Goal: Information Seeking & Learning: Learn about a topic

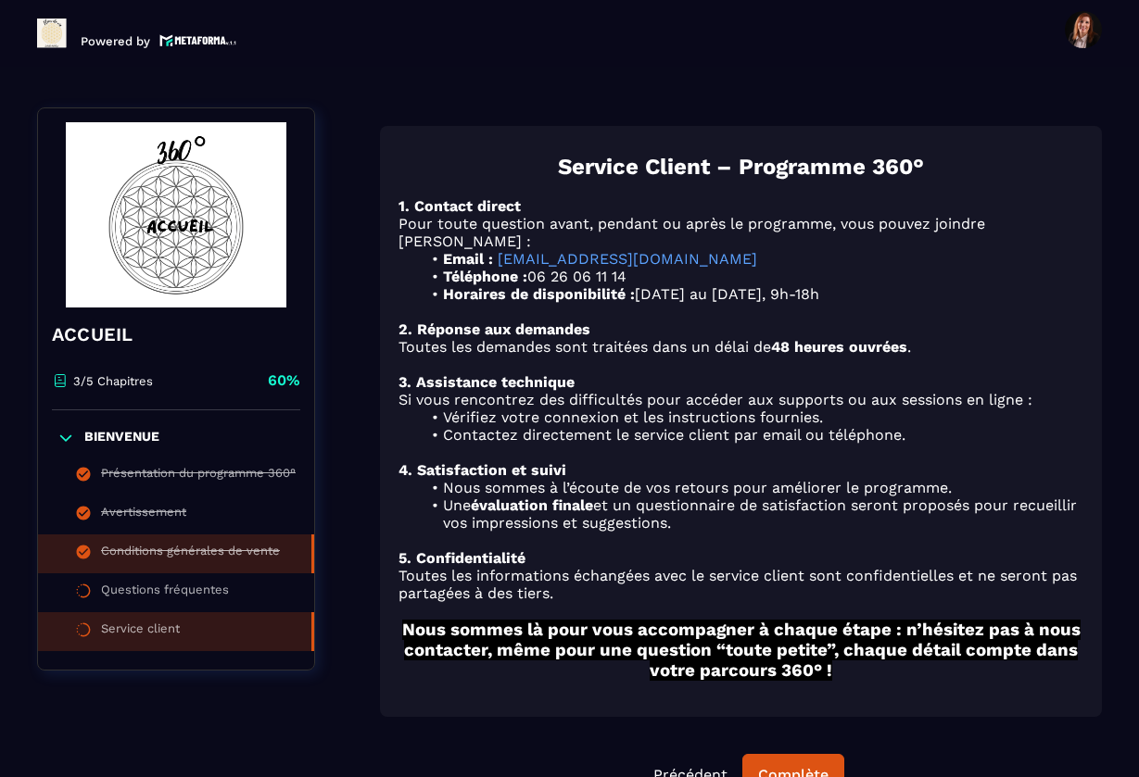
scroll to position [193, 0]
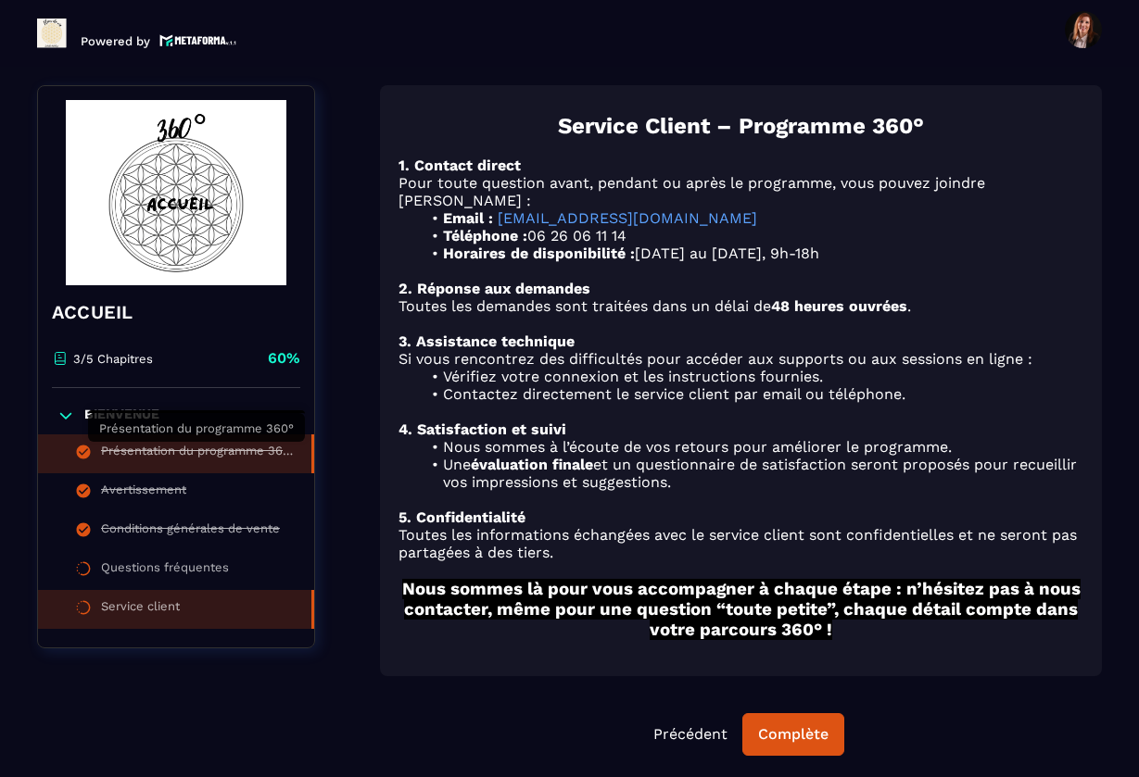
click at [134, 451] on div "Présentation du programme 360°" at bounding box center [197, 454] width 192 height 20
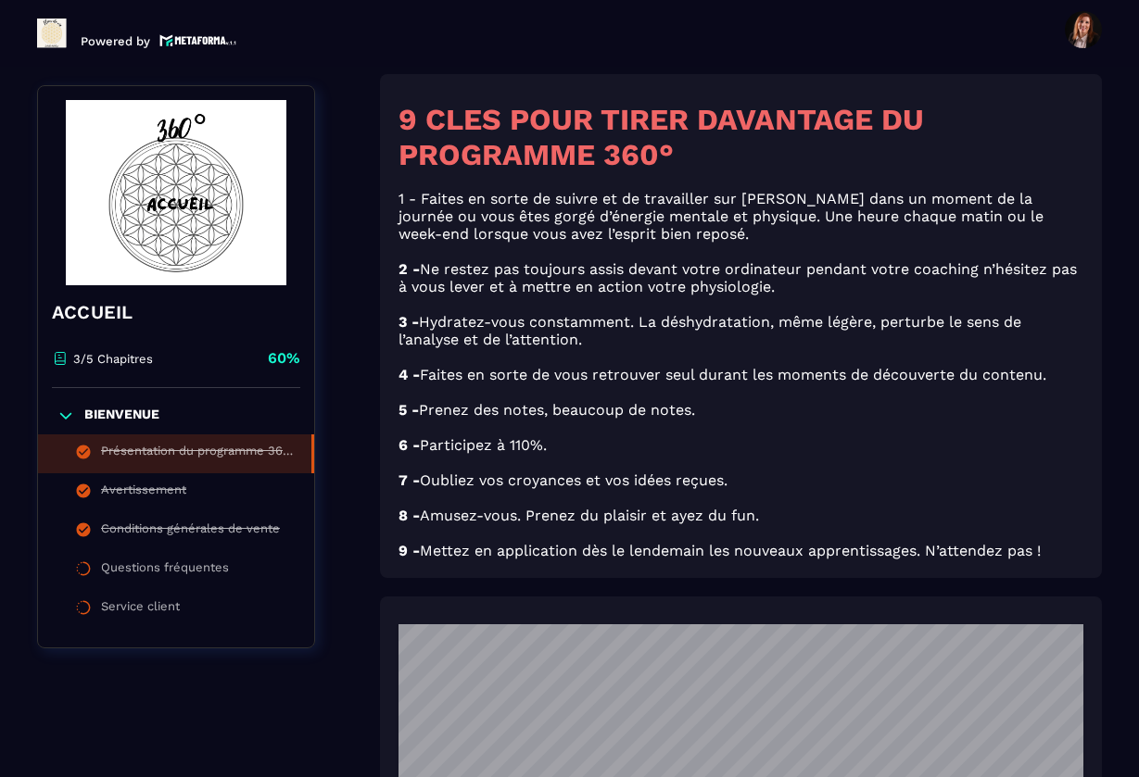
scroll to position [2831, 0]
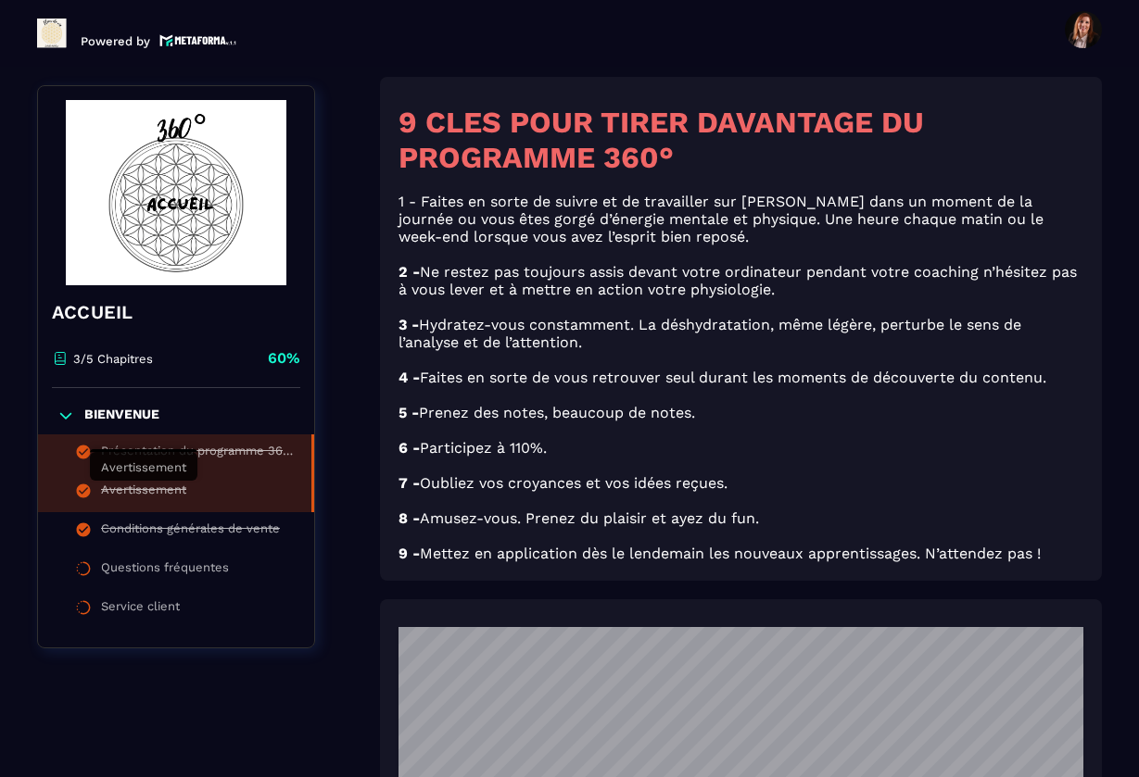
click at [137, 488] on div "Avertissement" at bounding box center [143, 493] width 85 height 20
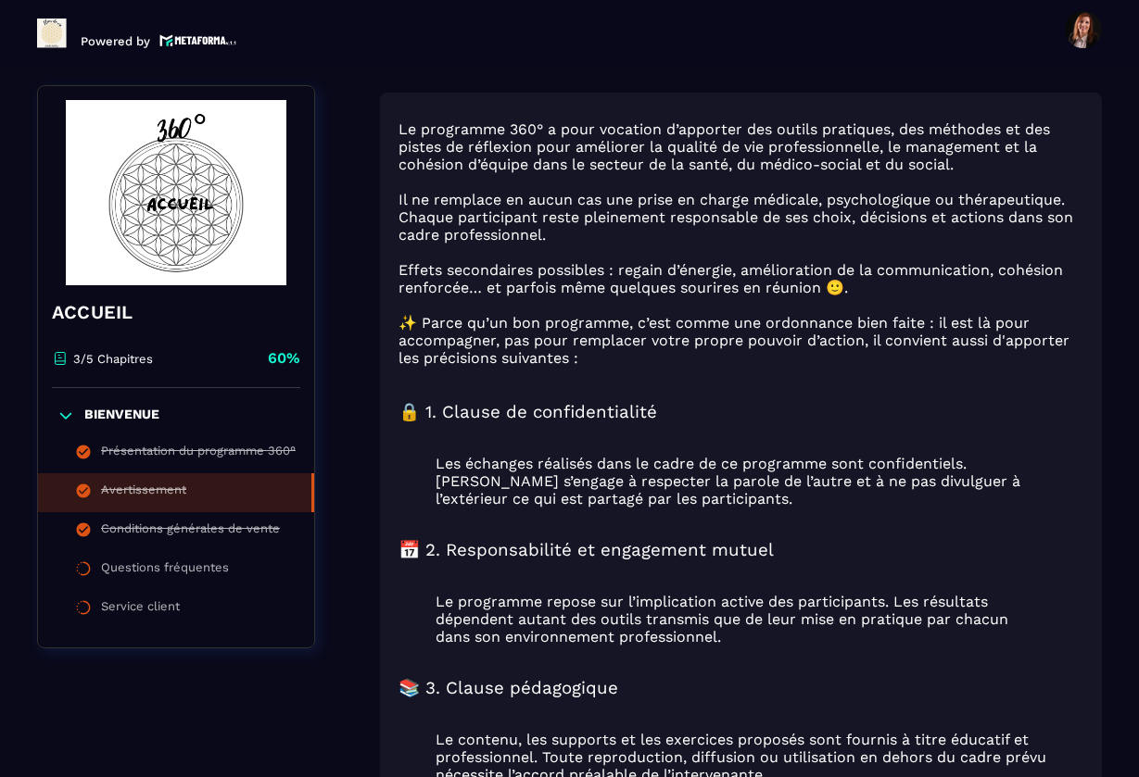
scroll to position [208, 0]
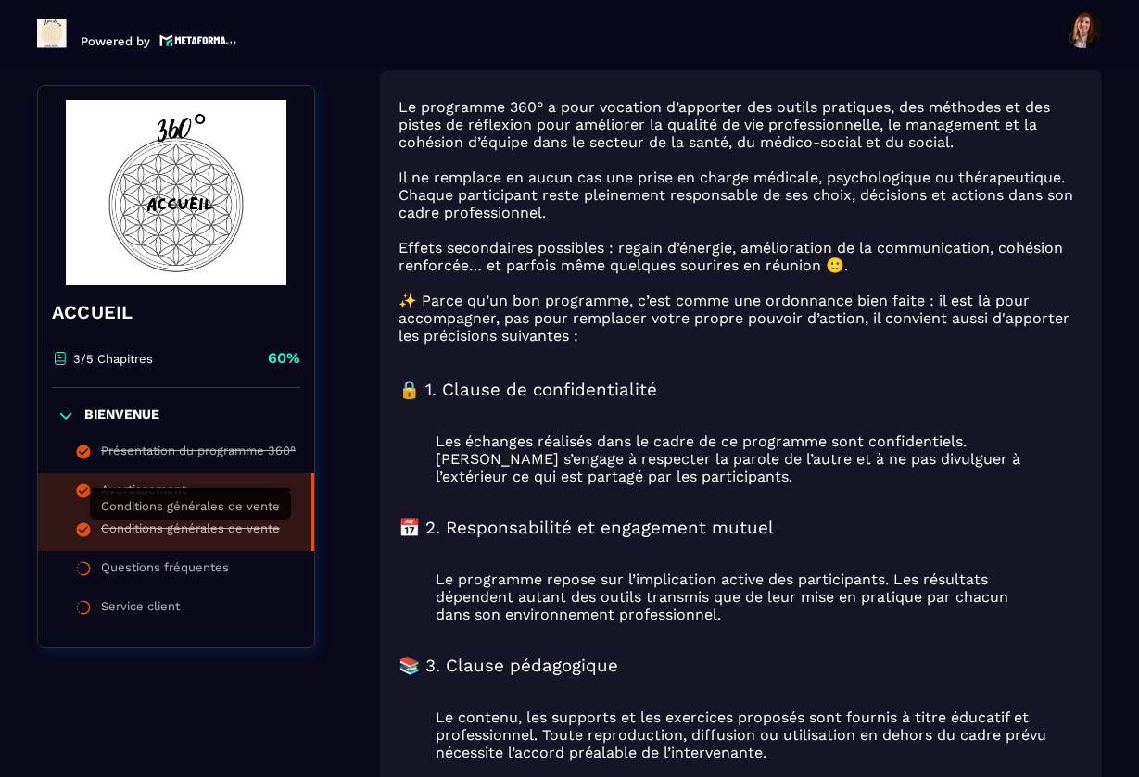
click at [199, 524] on div "Conditions générales de vente" at bounding box center [190, 532] width 179 height 20
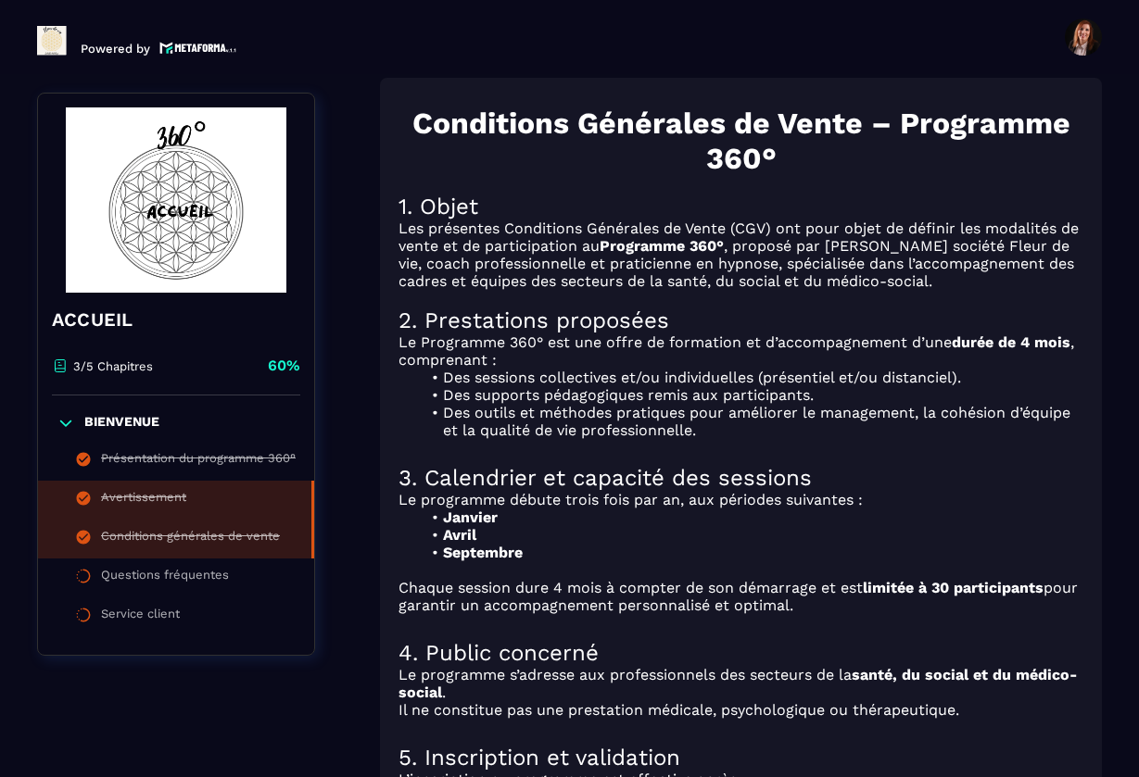
scroll to position [7, 0]
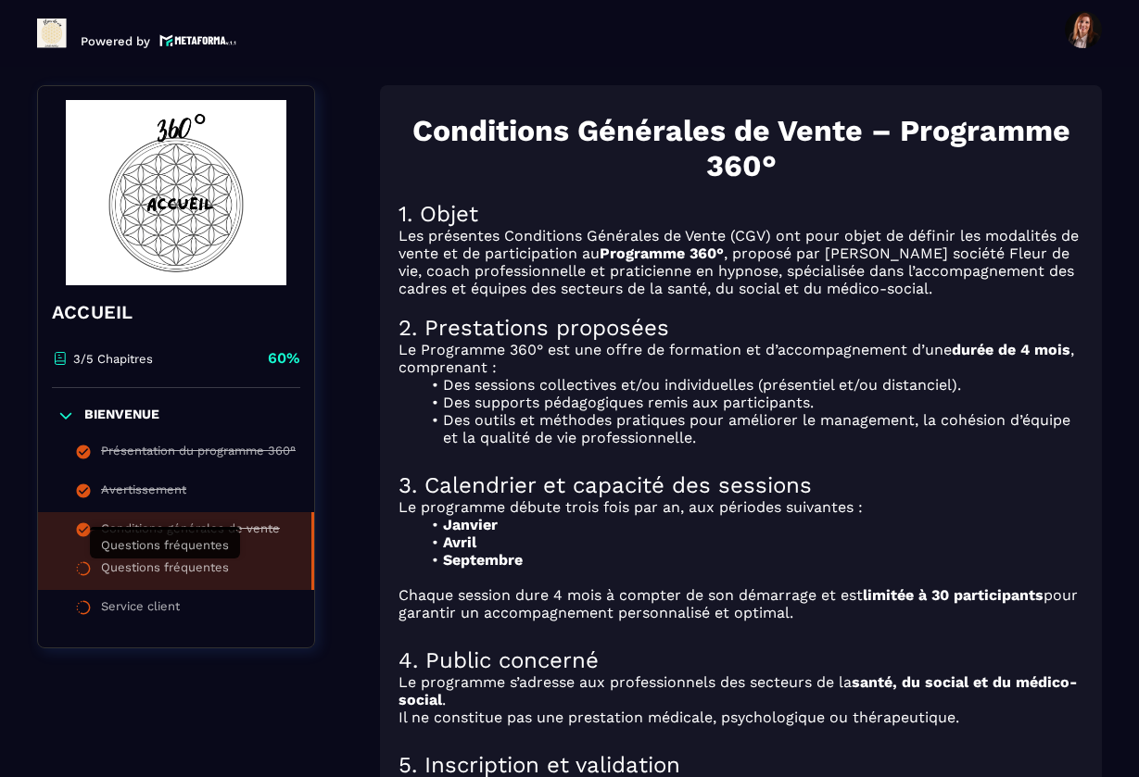
click at [170, 566] on div "Questions fréquentes" at bounding box center [165, 571] width 128 height 20
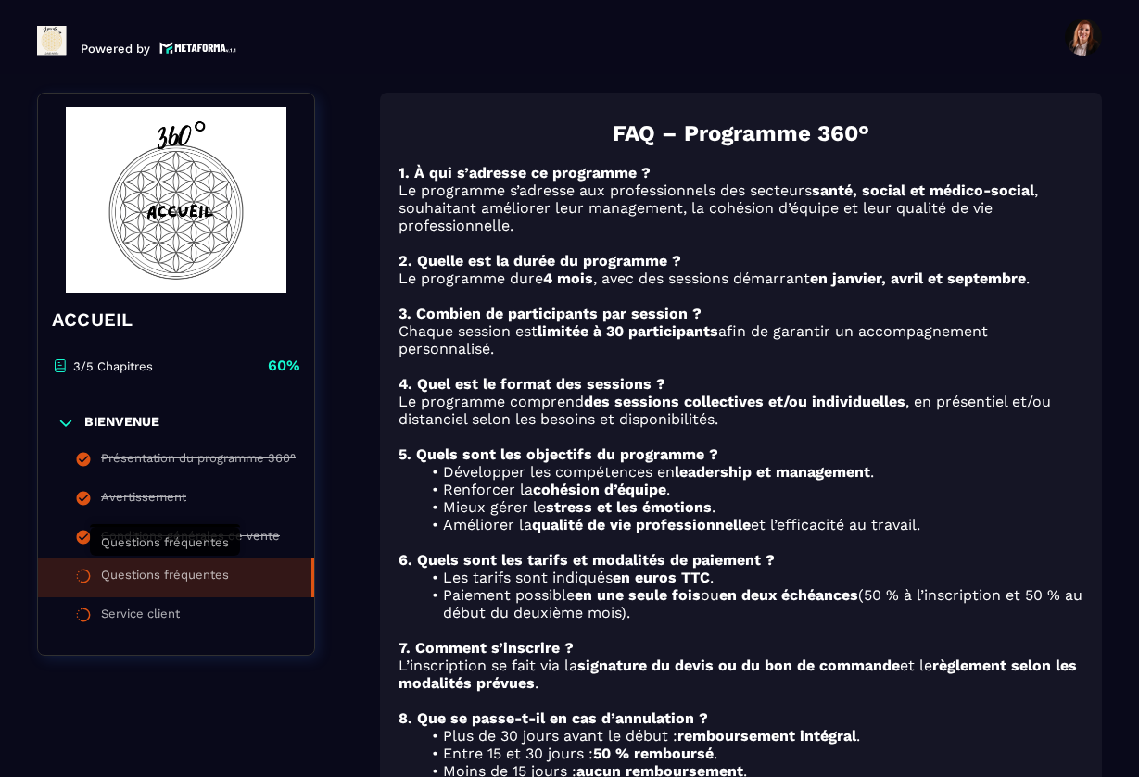
scroll to position [7, 0]
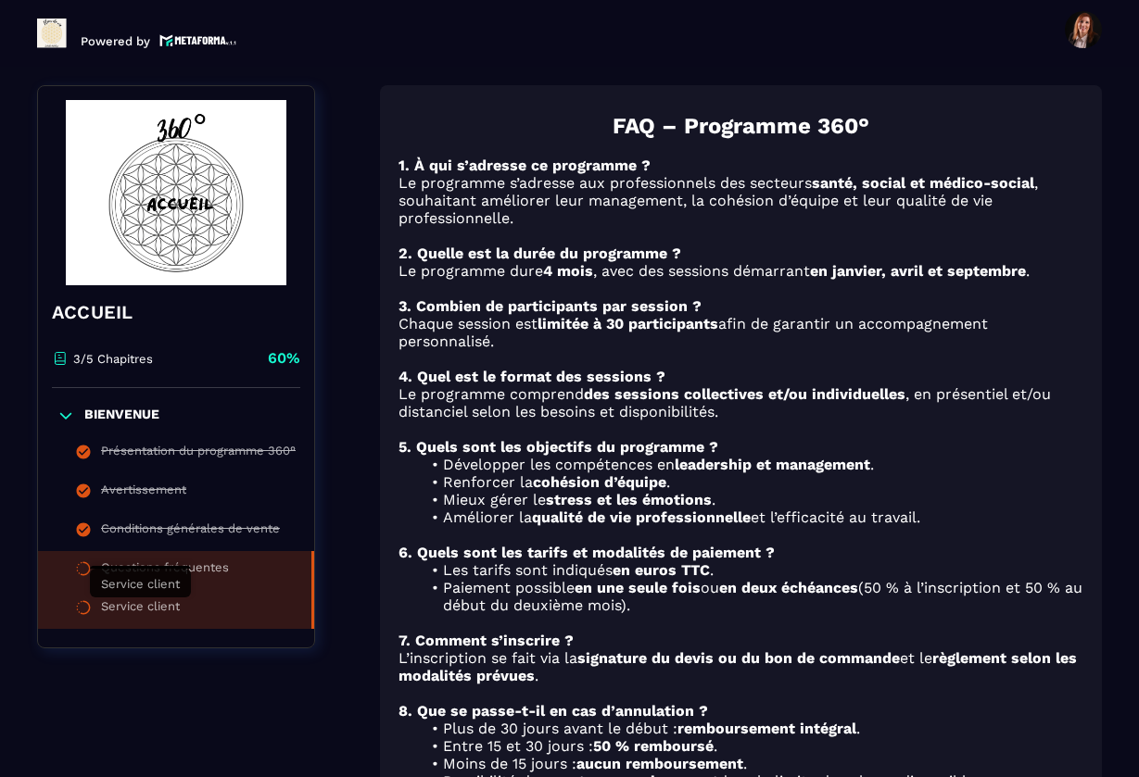
click at [140, 599] on div "Service client" at bounding box center [140, 609] width 79 height 20
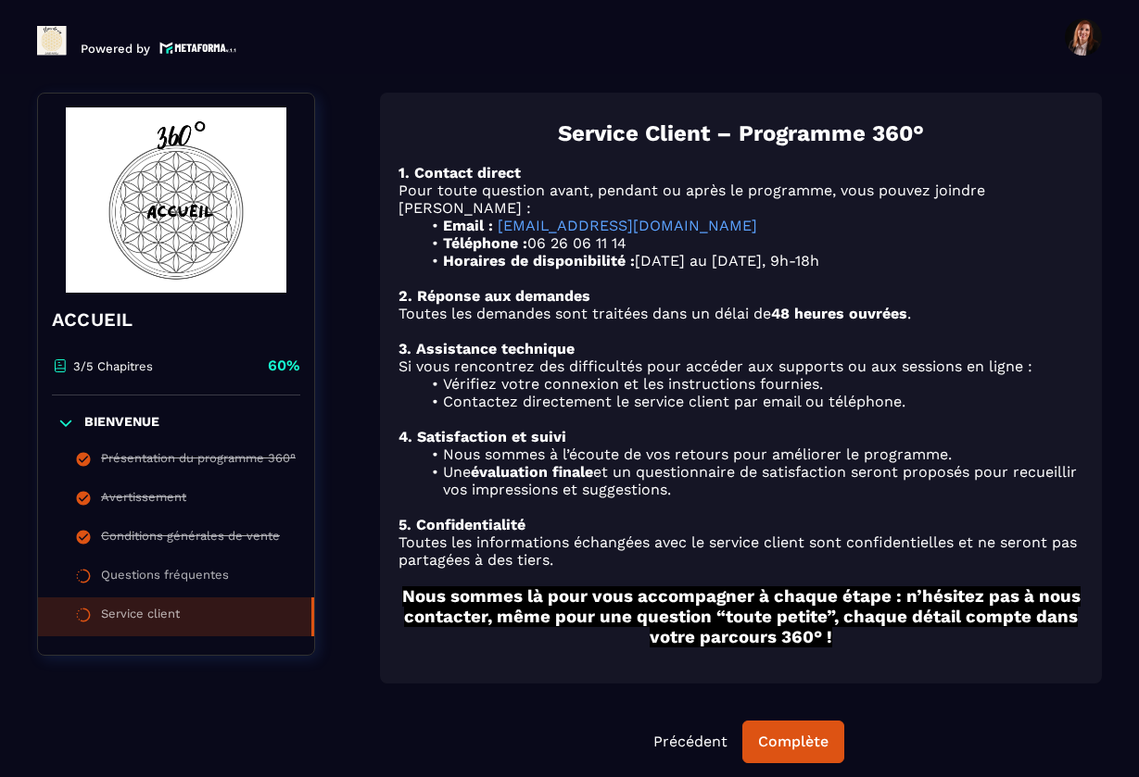
scroll to position [7, 0]
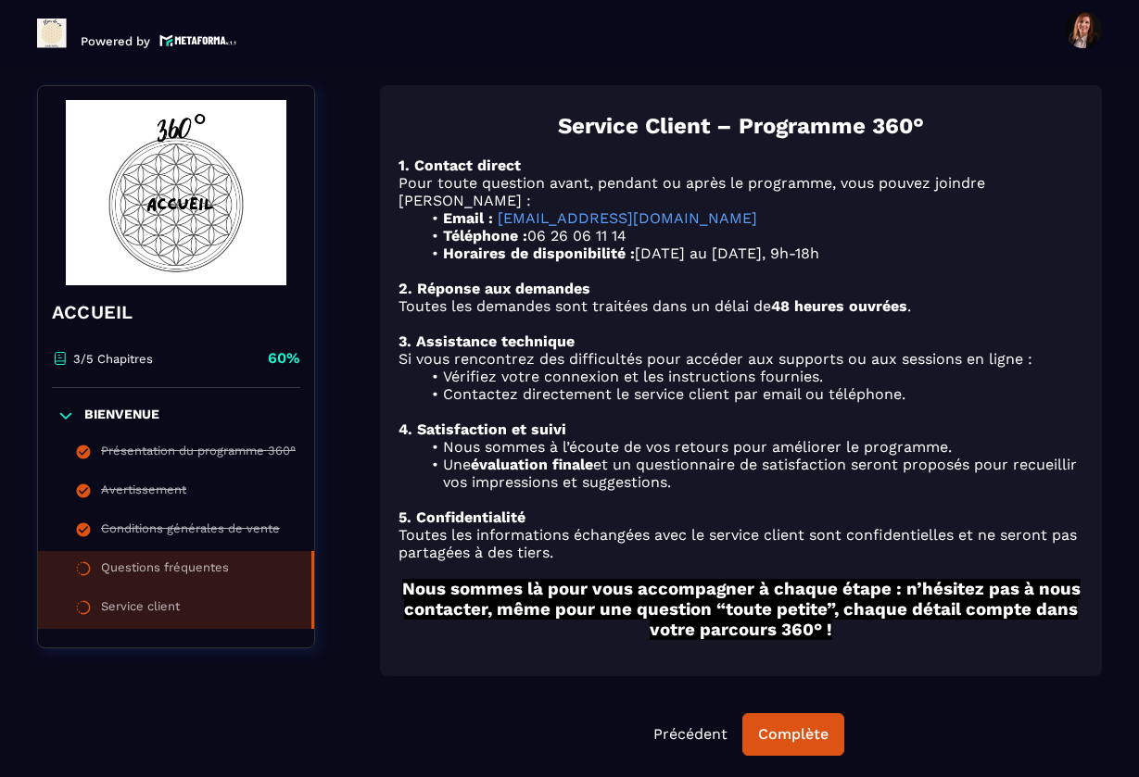
click at [194, 566] on div "Questions fréquentes" at bounding box center [165, 571] width 128 height 20
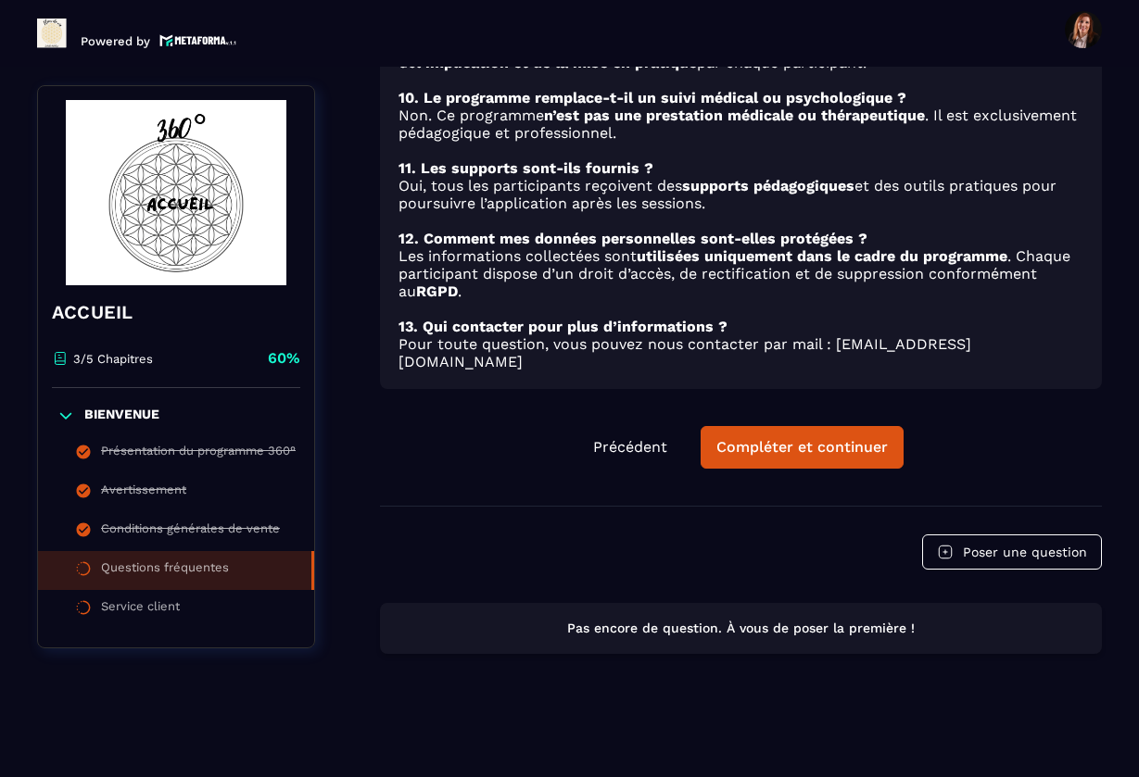
scroll to position [982, 0]
